Goal: Information Seeking & Learning: Learn about a topic

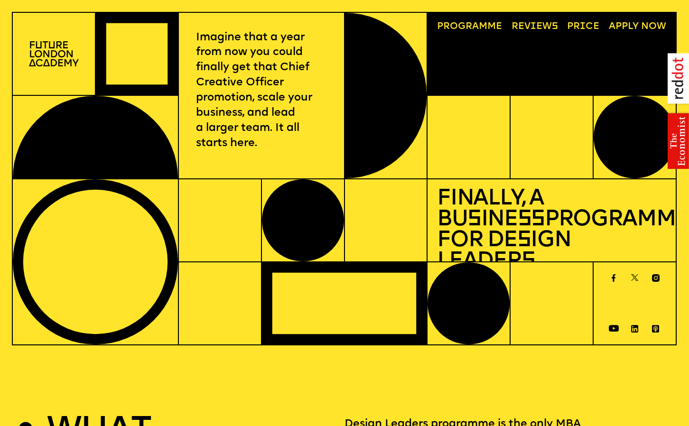
click at [457, 23] on link "Progr a mme" at bounding box center [469, 27] width 74 height 19
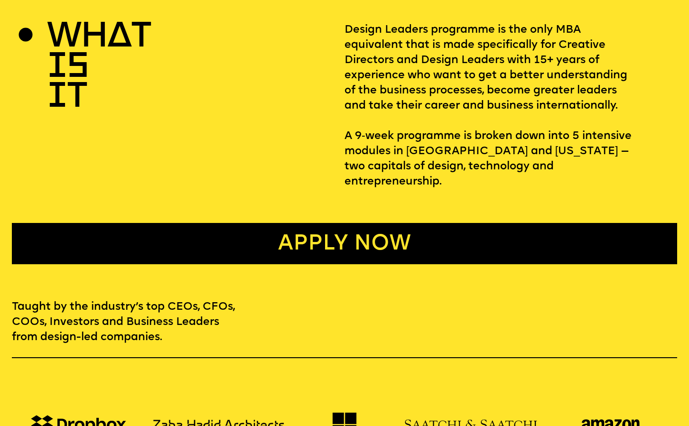
scroll to position [258, 0]
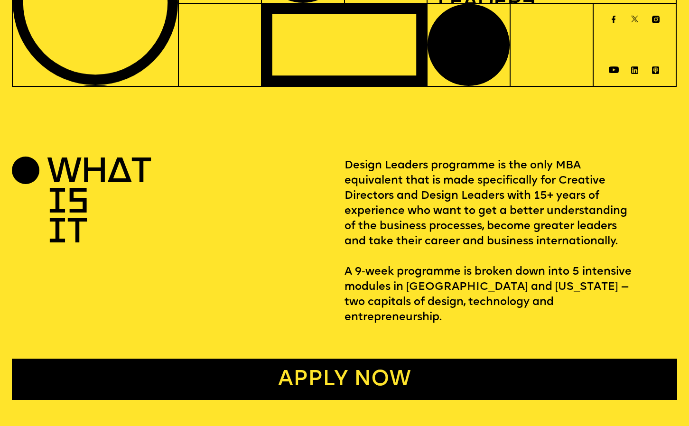
click at [414, 216] on p "Design Leaders programme is the only MBA equivalent that is made specifically f…" at bounding box center [510, 241] width 332 height 166
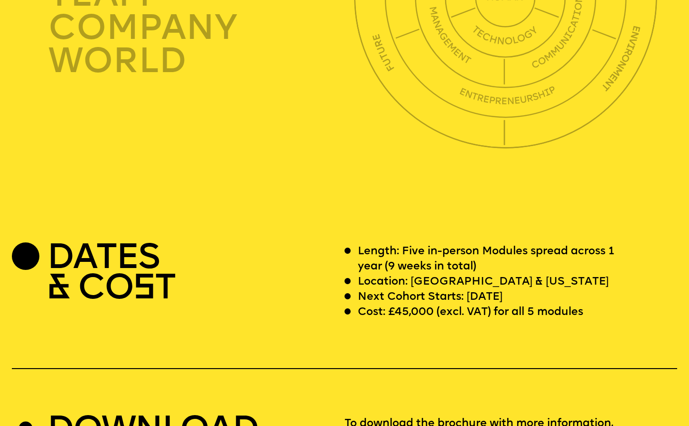
scroll to position [2646, 0]
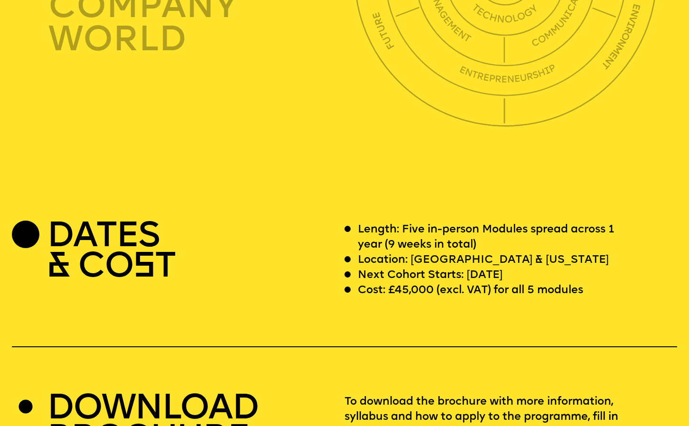
click at [402, 283] on p "Cost: £45,000 (excl. VAT) for all 5 modules" at bounding box center [470, 290] width 225 height 15
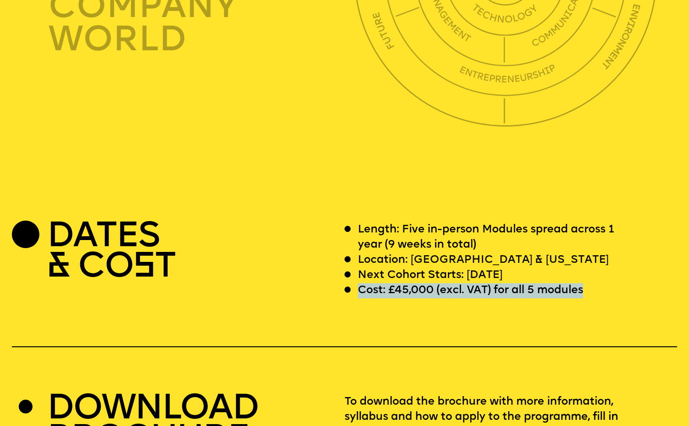
click at [402, 283] on p "Cost: £45,000 (excl. VAT) for all 5 modules" at bounding box center [470, 290] width 225 height 15
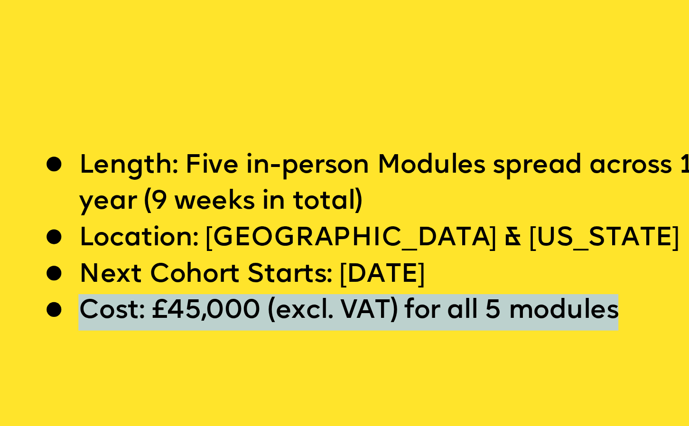
click at [424, 283] on p "Cost: £45,000 (excl. VAT) for all 5 modules" at bounding box center [470, 290] width 225 height 15
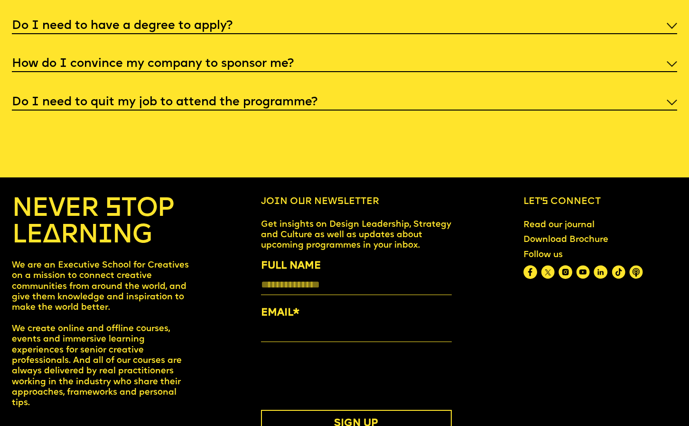
scroll to position [3720, 0]
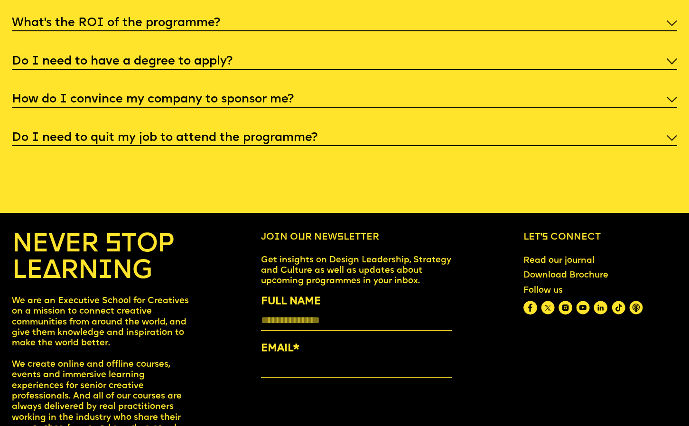
click at [347, 129] on div "Do I need to quit my job to attend the programme?" at bounding box center [344, 138] width 665 height 18
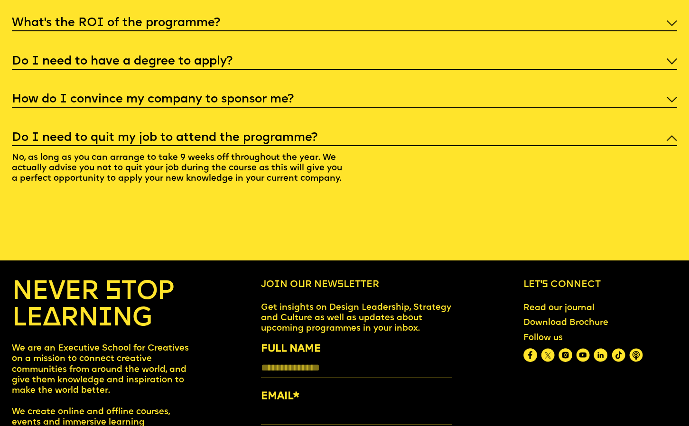
click at [347, 129] on div "Do I need to quit my job to attend the programme?" at bounding box center [344, 138] width 665 height 18
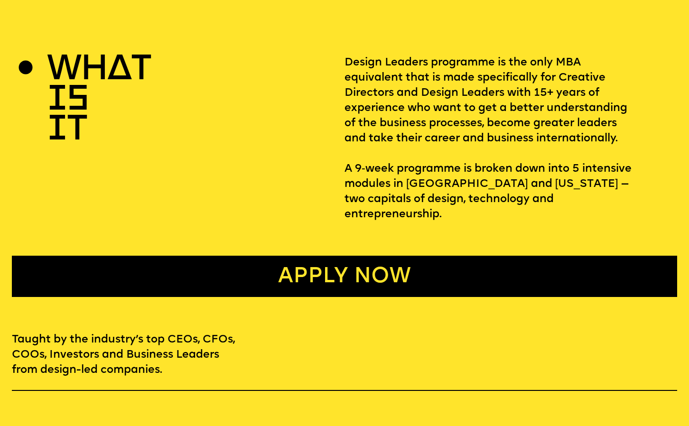
scroll to position [0, 0]
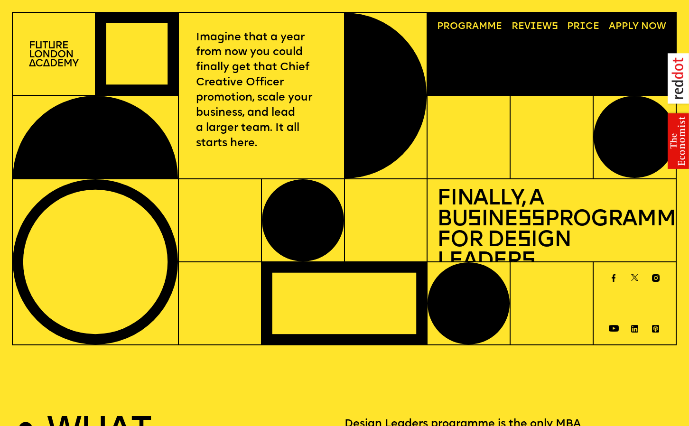
click at [39, 50] on img at bounding box center [54, 53] width 50 height 25
click at [497, 27] on link "Price" at bounding box center [583, 27] width 42 height 19
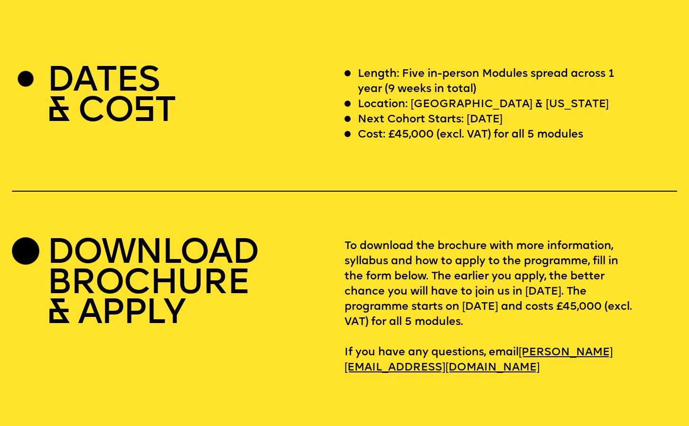
scroll to position [2817, 0]
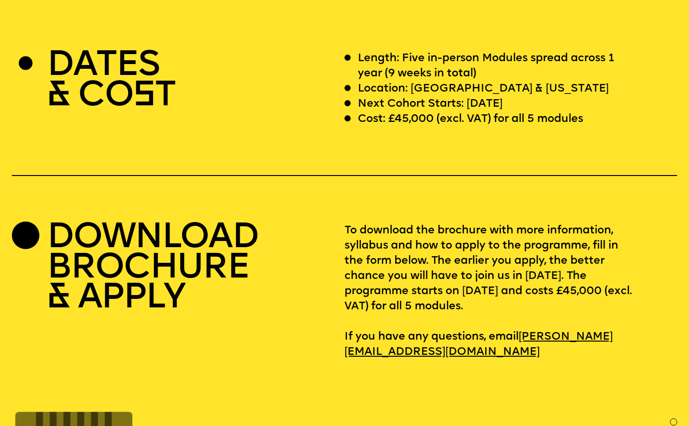
click at [359, 281] on p "To download the brochure with more information, syllabus and how to apply to th…" at bounding box center [510, 291] width 332 height 136
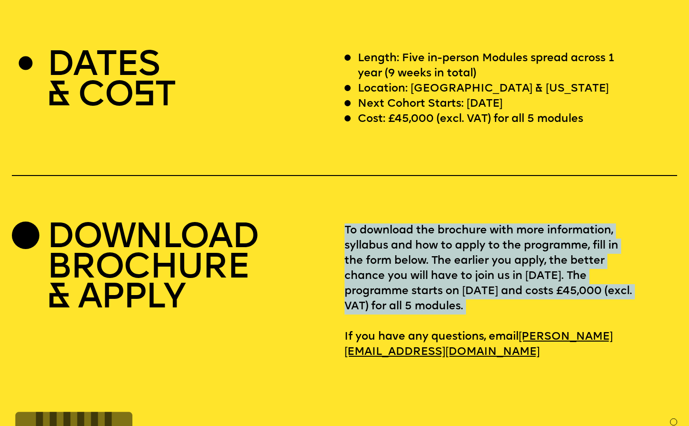
click at [359, 281] on p "To download the brochure with more information, syllabus and how to apply to th…" at bounding box center [510, 291] width 332 height 136
click at [353, 287] on p "To download the brochure with more information, syllabus and how to apply to th…" at bounding box center [510, 291] width 332 height 136
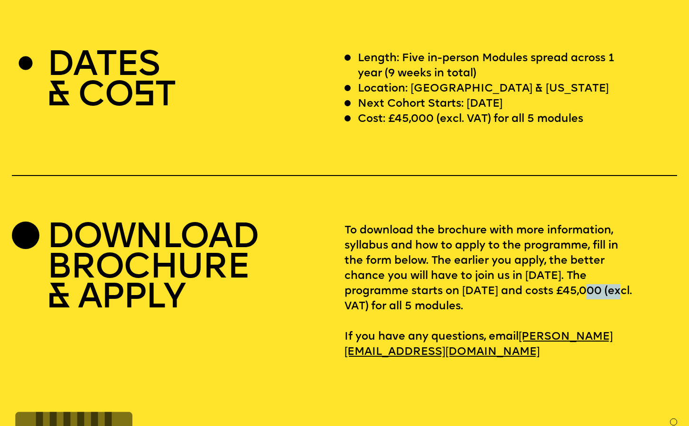
click at [353, 287] on p "To download the brochure with more information, syllabus and how to apply to th…" at bounding box center [510, 291] width 332 height 136
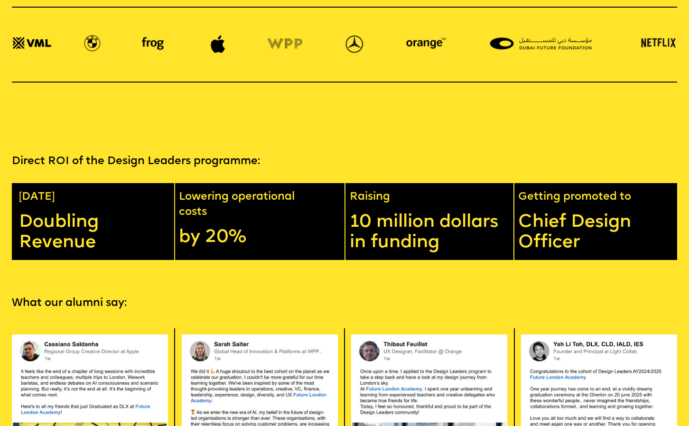
scroll to position [1677, 0]
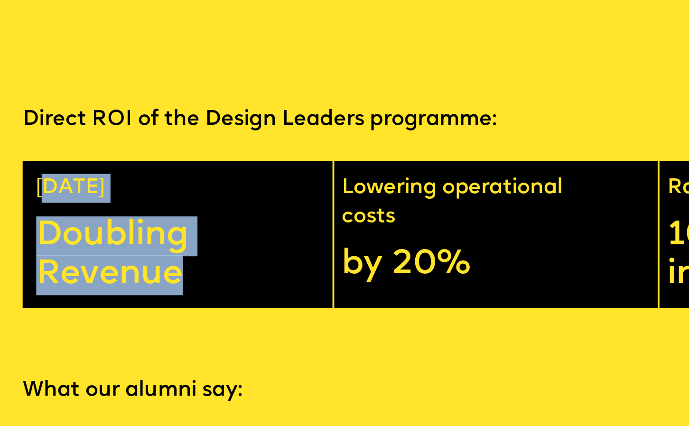
drag, startPoint x: 22, startPoint y: 164, endPoint x: 77, endPoint y: 220, distance: 78.5
click at [77, 220] on div "[DATE] Doubling Revenue" at bounding box center [93, 203] width 163 height 77
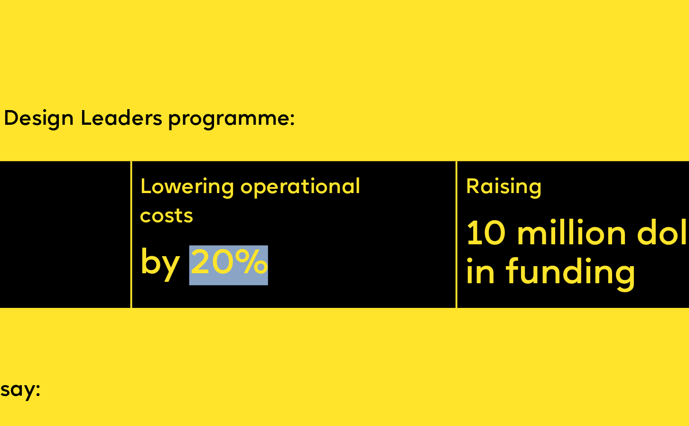
drag, startPoint x: 208, startPoint y: 202, endPoint x: 297, endPoint y: 202, distance: 89.6
click at [296, 209] on p "by 20%" at bounding box center [258, 219] width 158 height 21
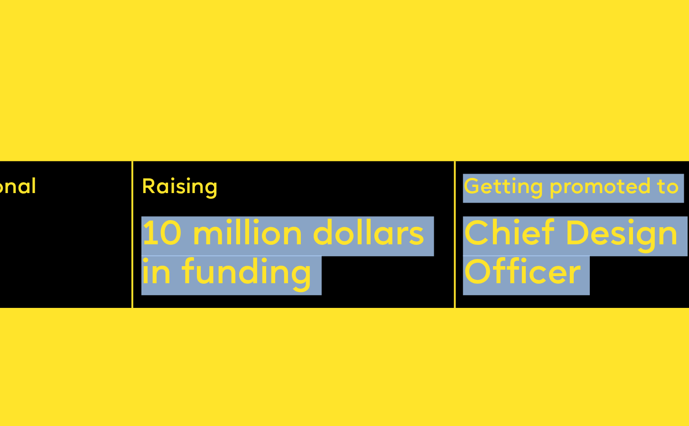
drag, startPoint x: 351, startPoint y: 186, endPoint x: 423, endPoint y: 242, distance: 91.6
click at [423, 198] on p "10 million dollars in funding" at bounding box center [432, 213] width 164 height 41
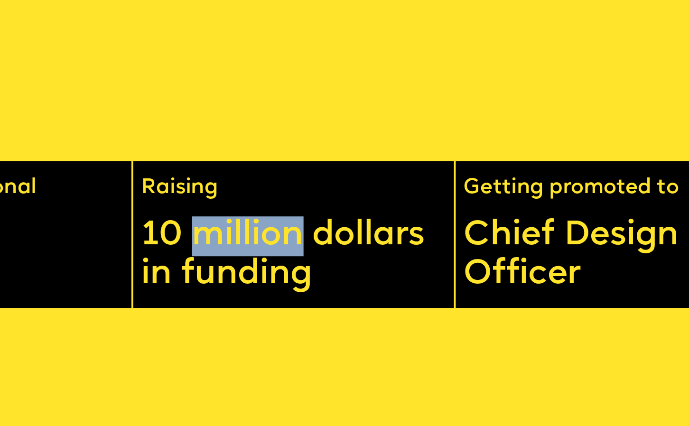
click at [423, 198] on p "10 million dollars in funding" at bounding box center [432, 213] width 164 height 41
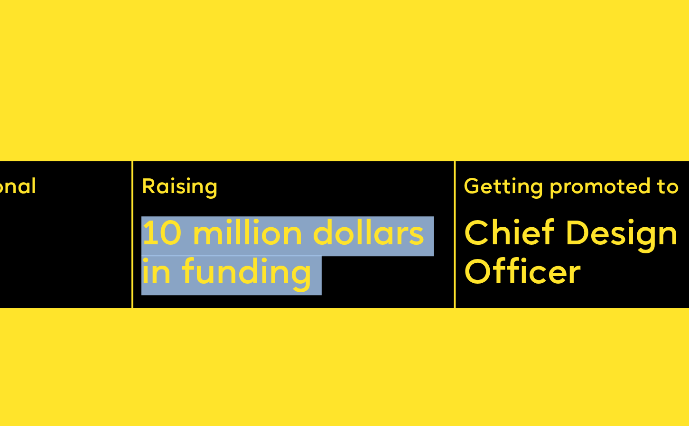
click at [423, 198] on p "10 million dollars in funding" at bounding box center [432, 213] width 164 height 41
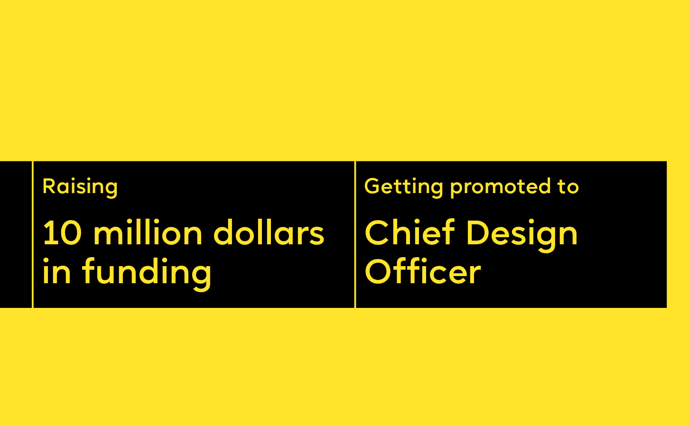
click at [497, 193] on p "Chief Design Officer" at bounding box center [600, 213] width 164 height 41
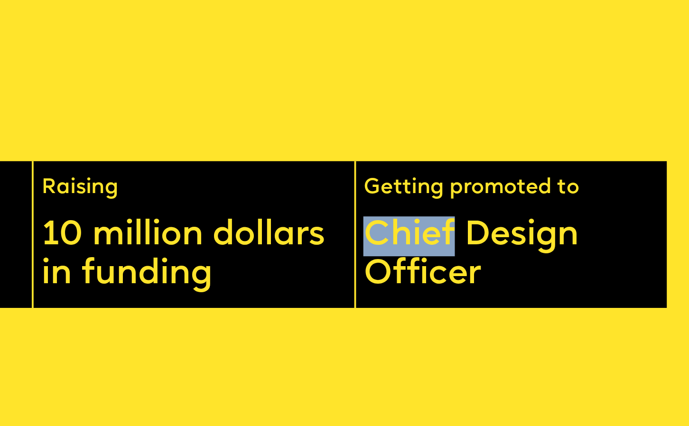
click at [497, 193] on p "Chief Design Officer" at bounding box center [600, 213] width 164 height 41
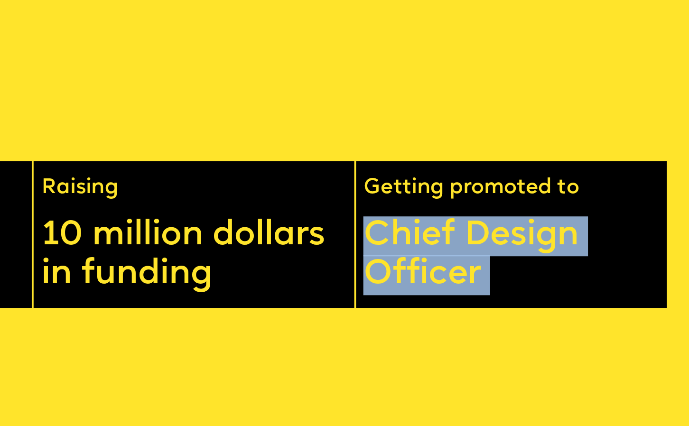
drag, startPoint x: 518, startPoint y: 185, endPoint x: 579, endPoint y: 237, distance: 79.7
